Goal: Task Accomplishment & Management: Manage account settings

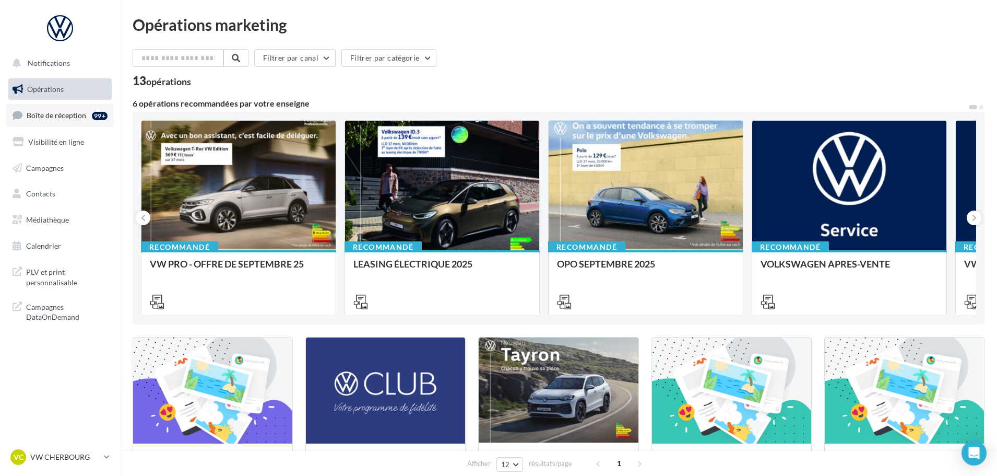
click at [60, 110] on link "Boîte de réception 99+" at bounding box center [60, 115] width 108 height 22
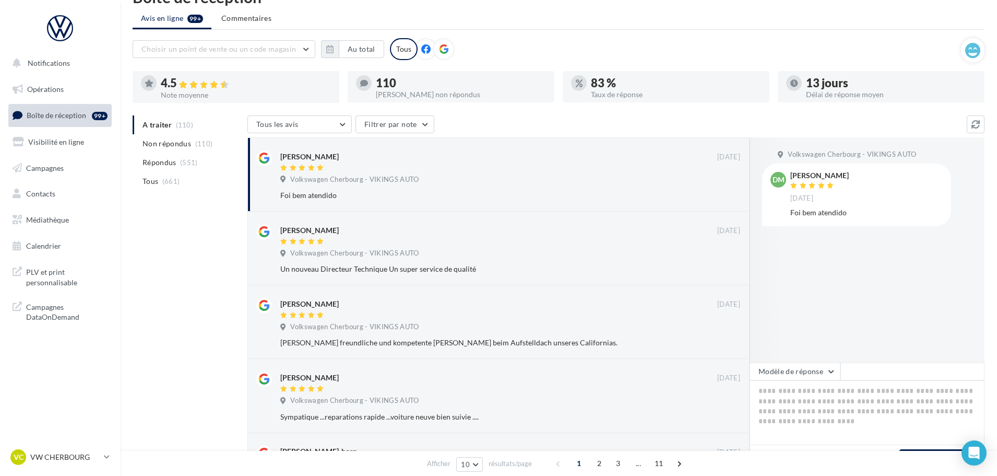
scroll to position [52, 0]
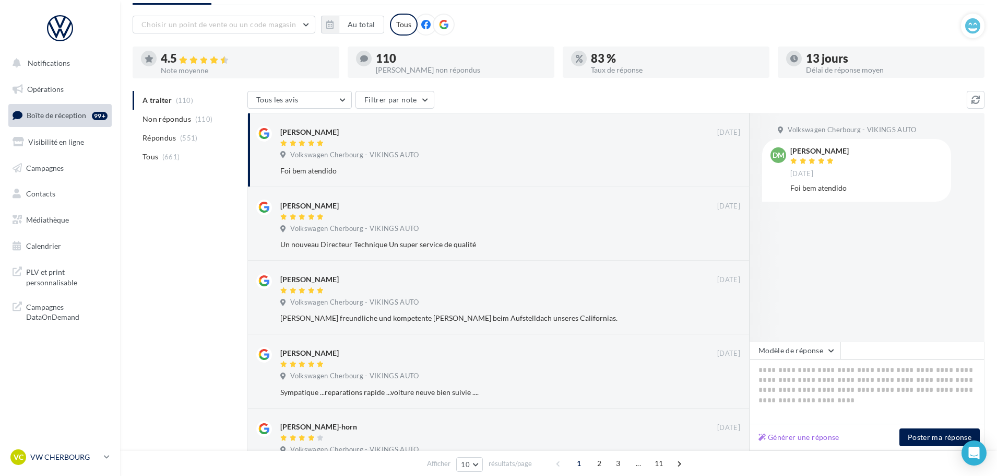
click at [99, 462] on div "VC VW CHERBOURG vw-tour-vau" at bounding box center [54, 457] width 89 height 16
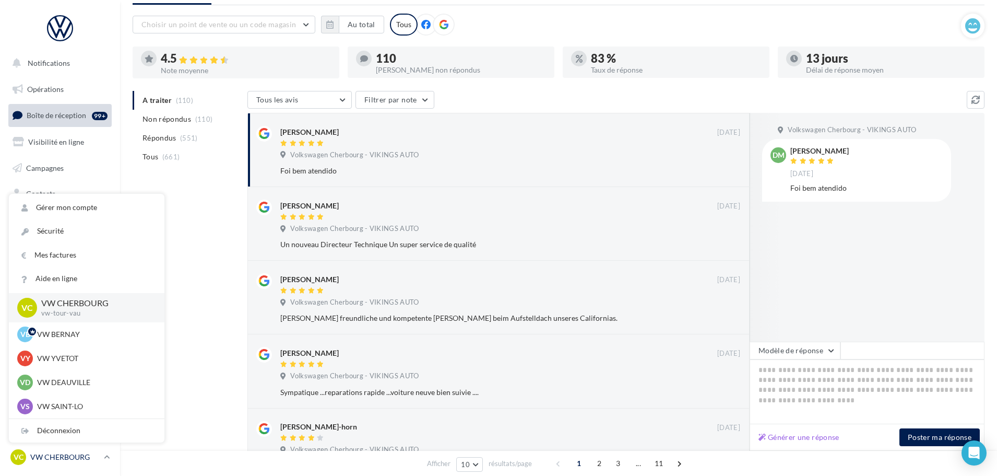
click at [99, 462] on div "VC VW CHERBOURG vw-tour-vau" at bounding box center [54, 457] width 89 height 16
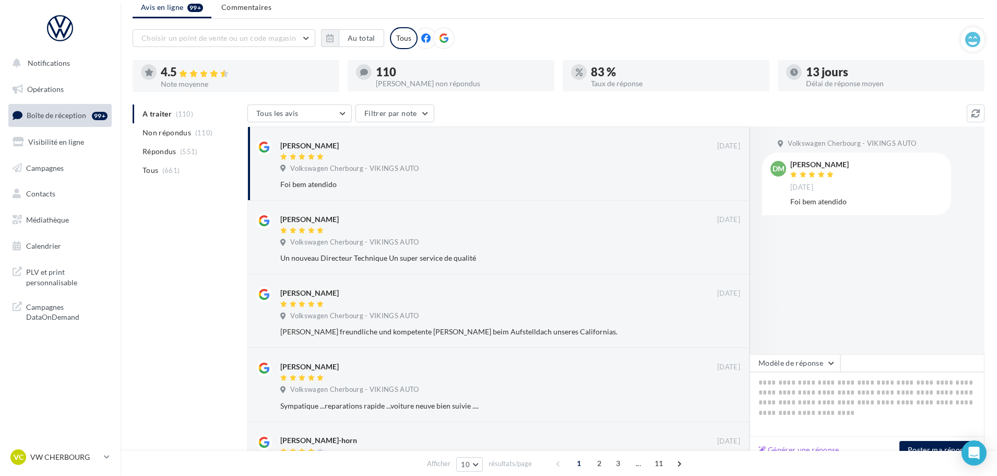
scroll to position [0, 0]
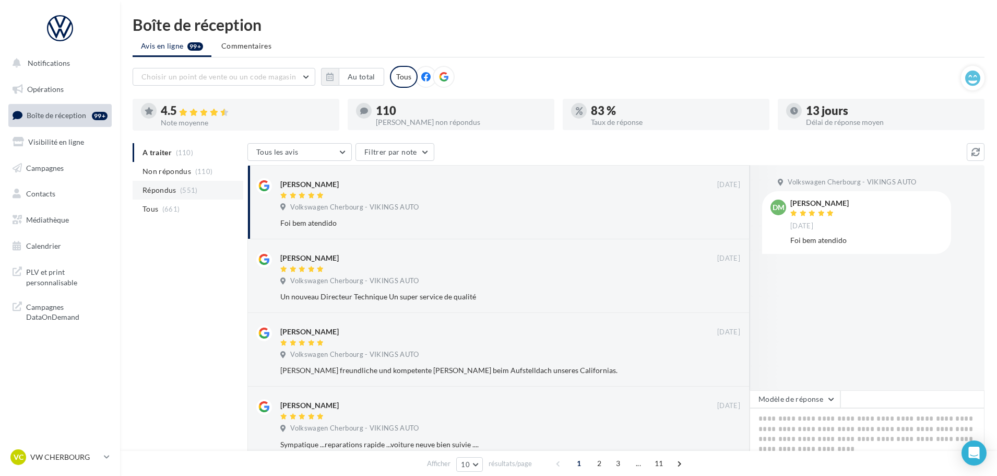
click at [176, 196] on li "Répondus (551)" at bounding box center [188, 190] width 111 height 19
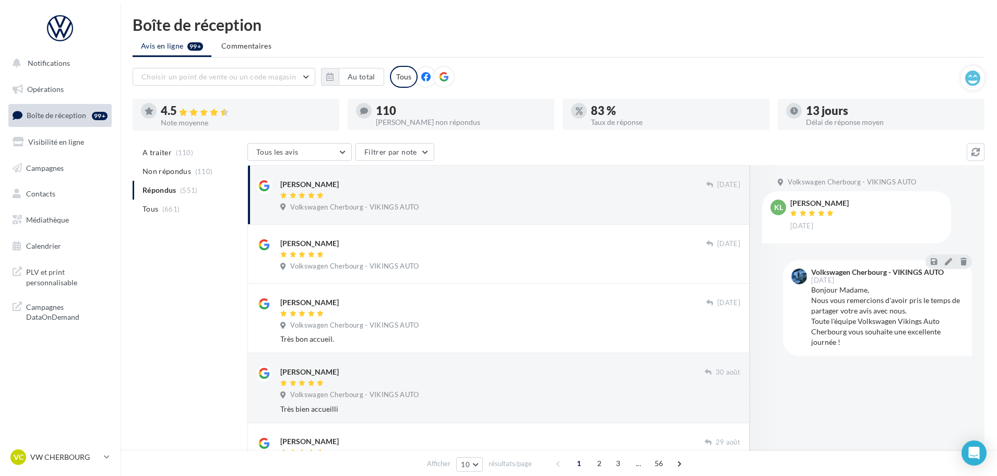
click at [68, 118] on span "Boîte de réception" at bounding box center [57, 115] width 60 height 9
